Goal: Task Accomplishment & Management: Manage account settings

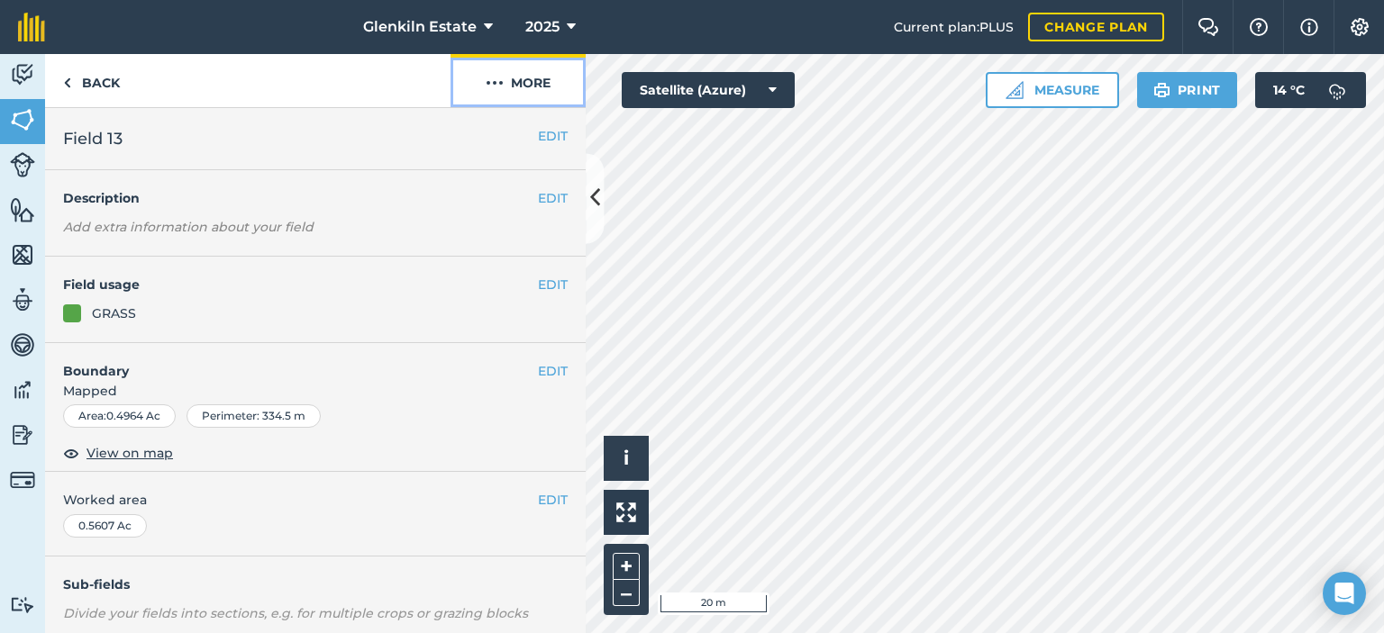
click at [535, 90] on button "More" at bounding box center [518, 80] width 135 height 53
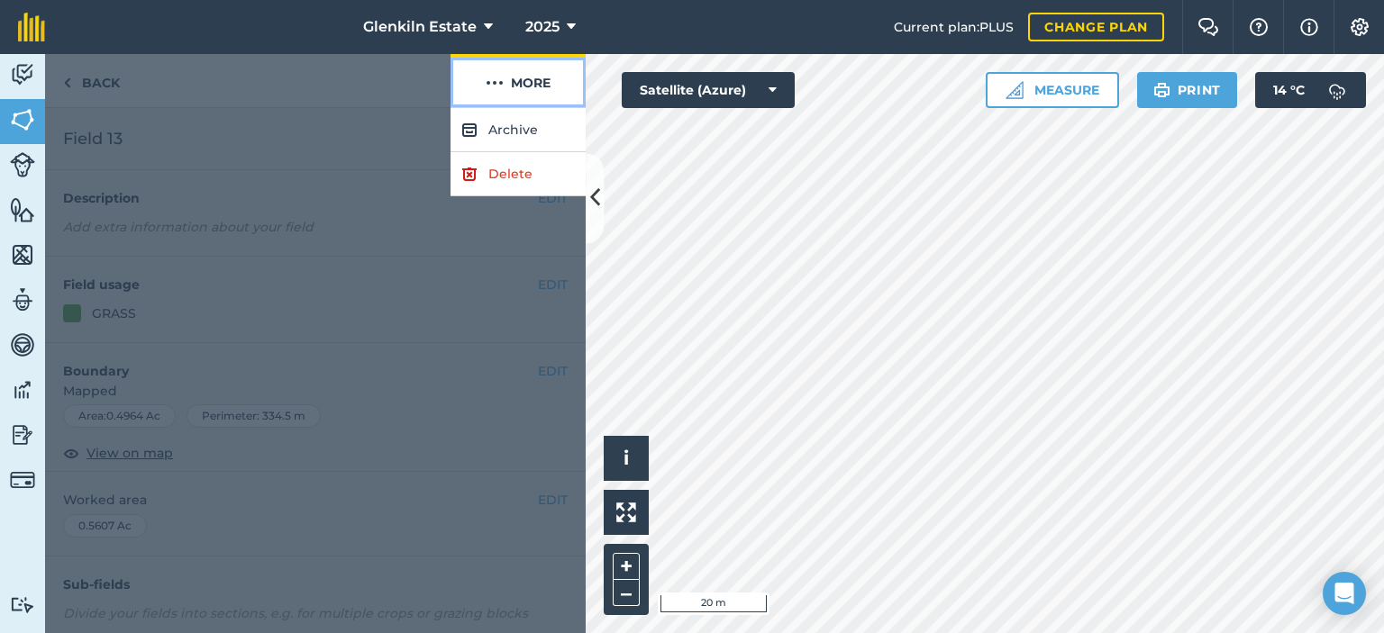
click at [535, 90] on button "More" at bounding box center [518, 80] width 135 height 53
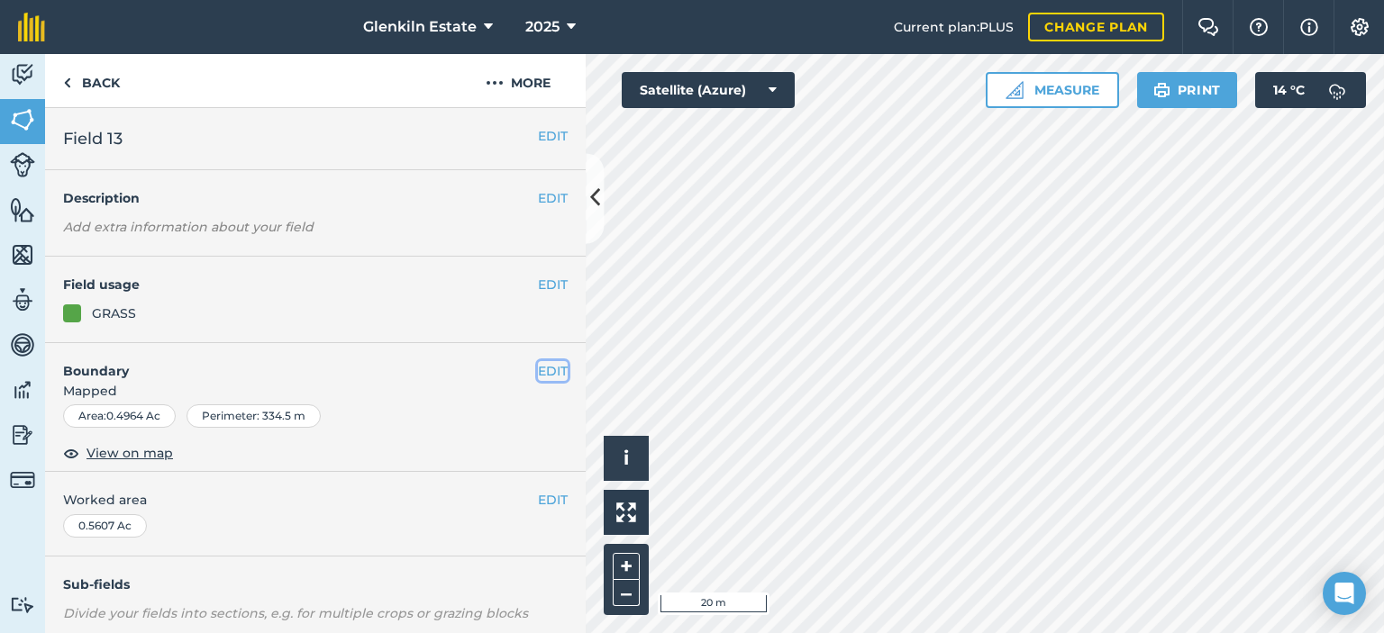
click at [561, 373] on button "EDIT" at bounding box center [553, 371] width 30 height 20
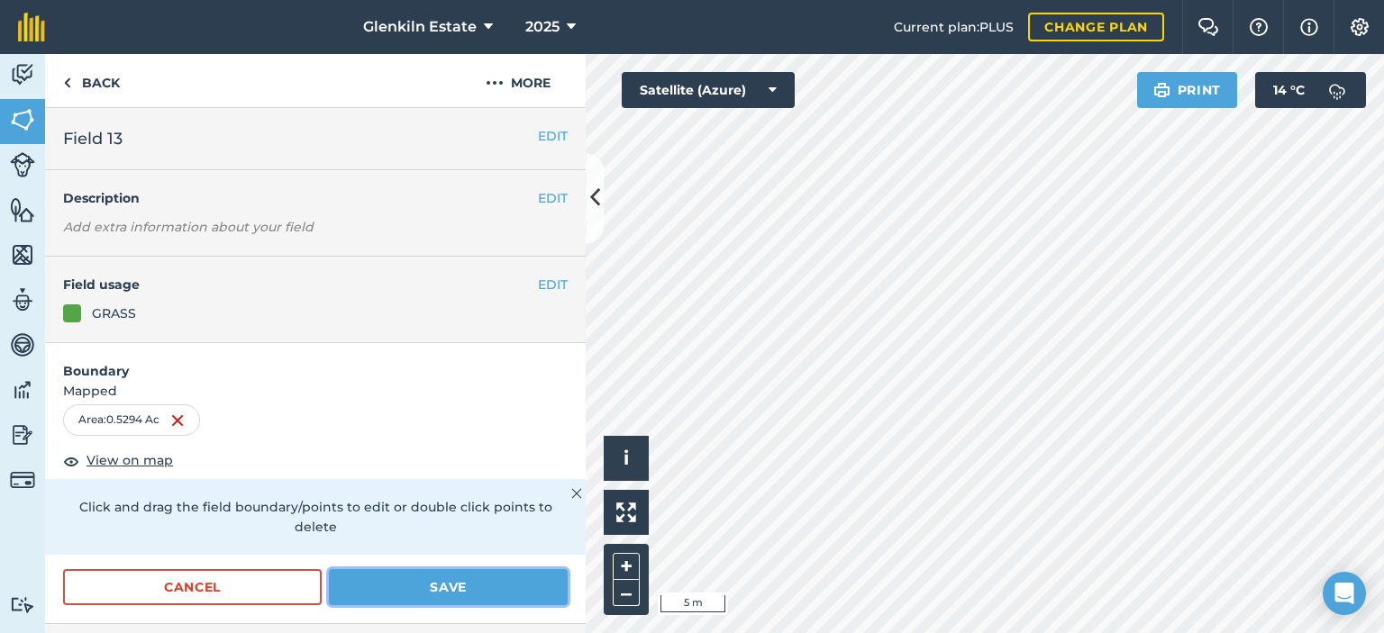
click at [467, 576] on button "Save" at bounding box center [448, 587] width 239 height 36
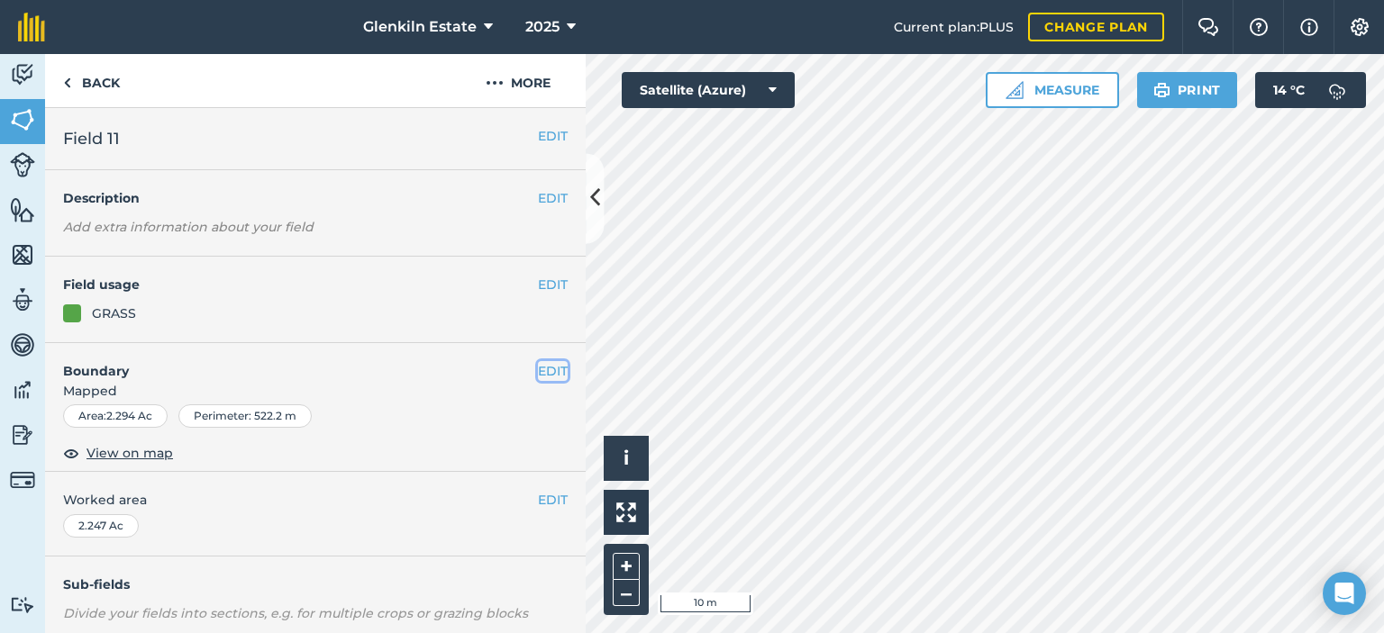
click at [542, 366] on button "EDIT" at bounding box center [553, 371] width 30 height 20
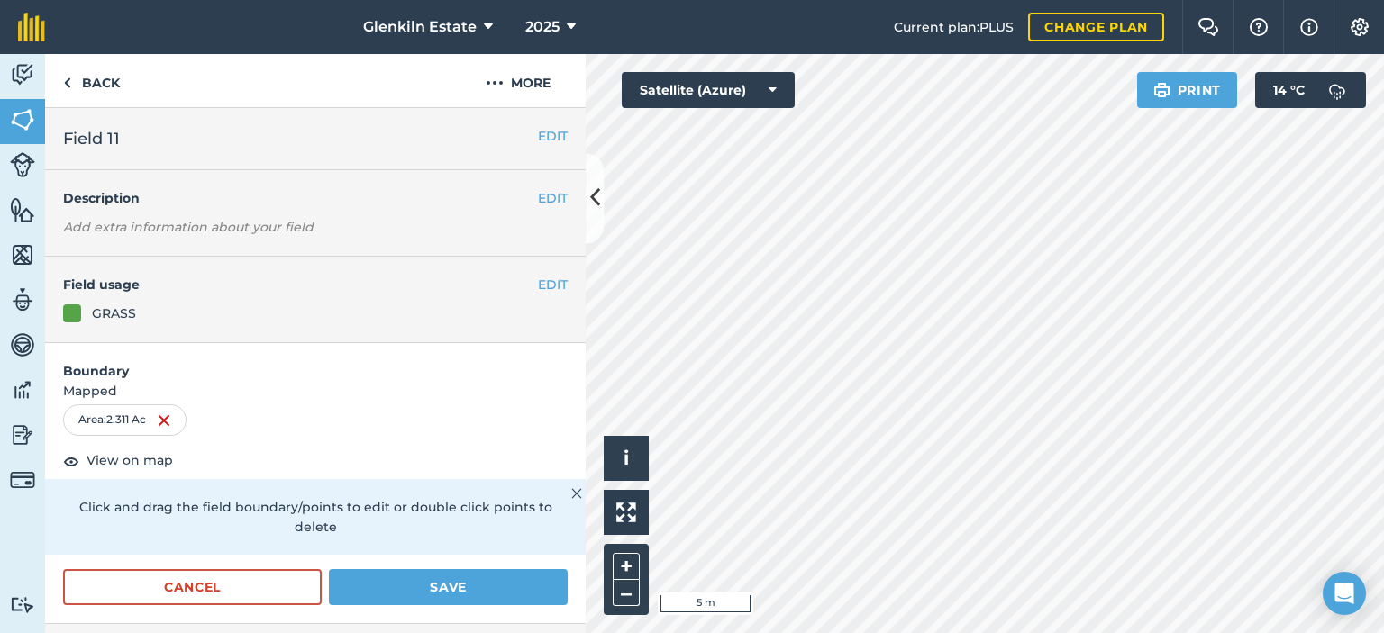
click at [1173, 98] on div "Hello i © 2025 TomTom, Microsoft 5 m + – Satellite (Azure) Print 14 ° C" at bounding box center [985, 343] width 798 height 579
click at [470, 570] on button "Save" at bounding box center [448, 587] width 239 height 36
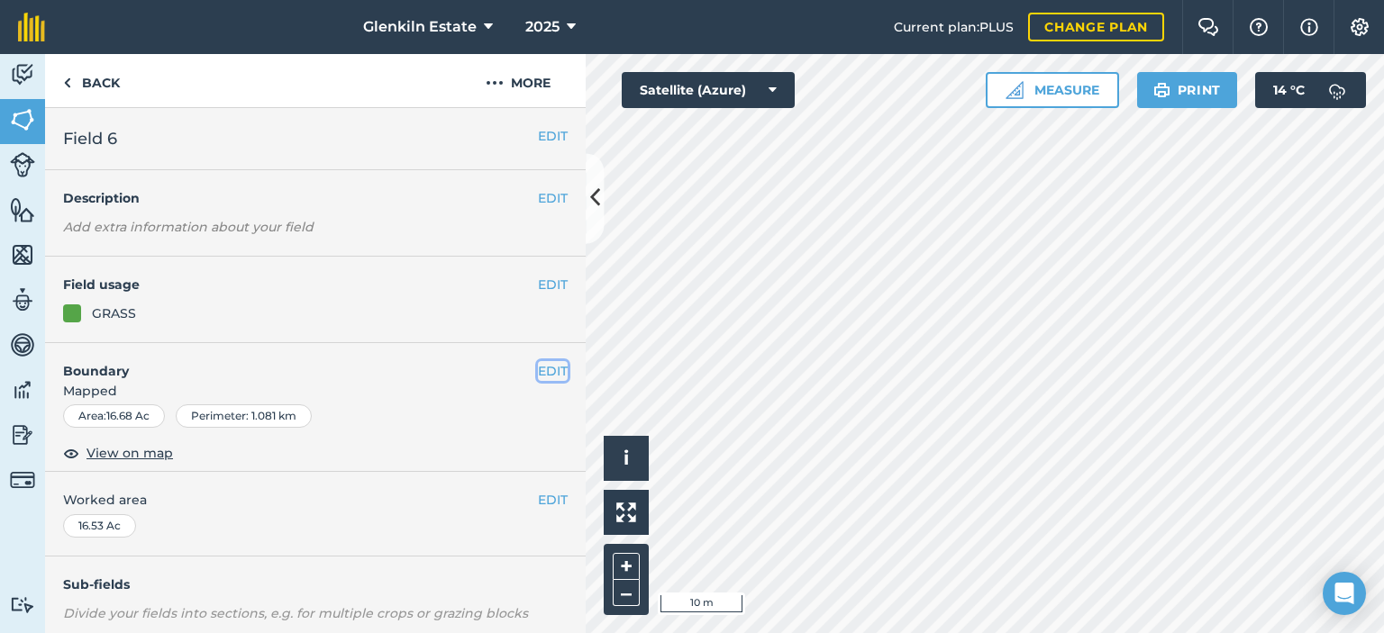
click at [550, 368] on button "EDIT" at bounding box center [553, 371] width 30 height 20
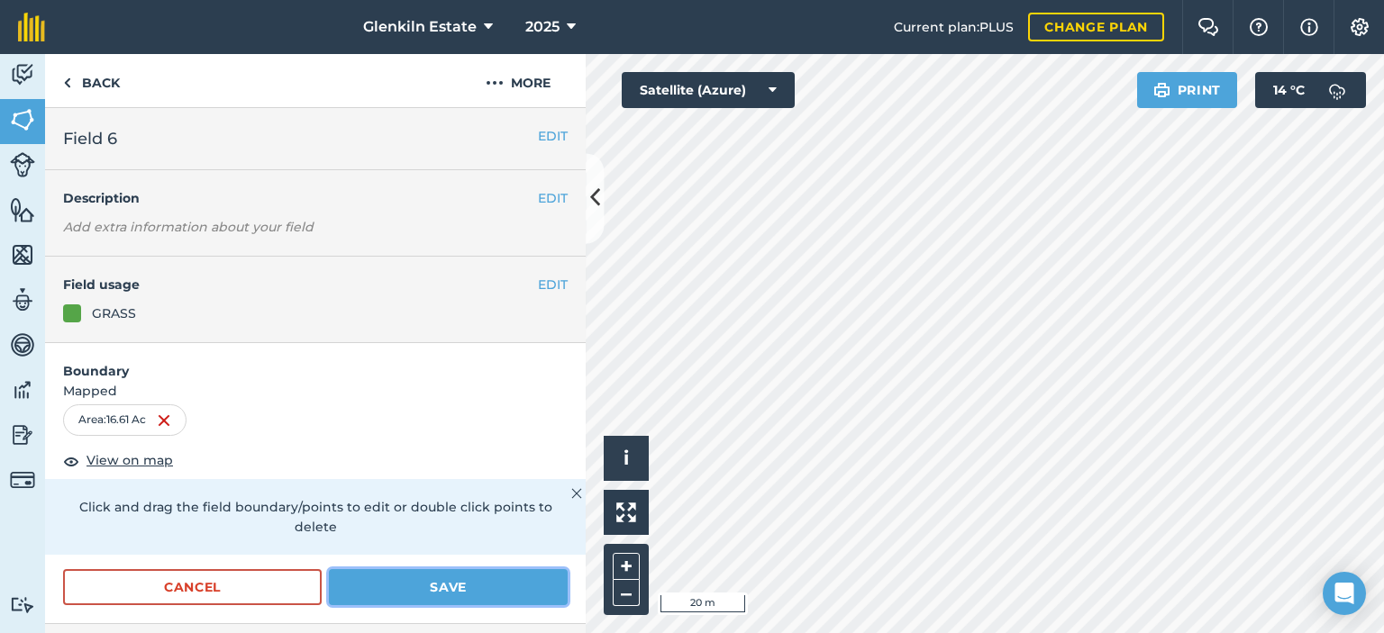
click at [503, 569] on button "Save" at bounding box center [448, 587] width 239 height 36
